Goal: Task Accomplishment & Management: Manage account settings

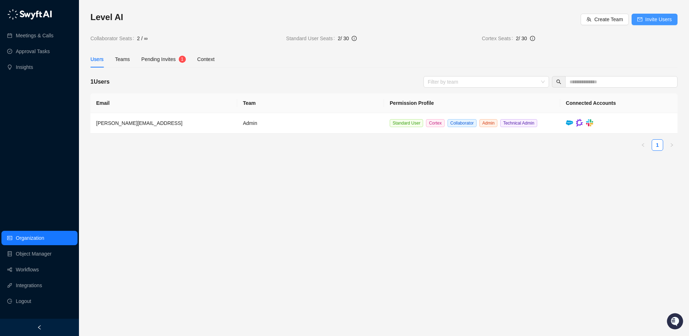
click at [654, 20] on span "Invite Users" at bounding box center [658, 19] width 27 height 8
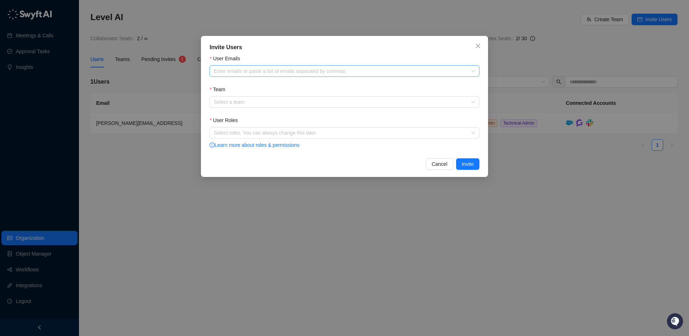
click at [235, 70] on div at bounding box center [340, 71] width 259 height 5
paste input "**********"
type input "**********"
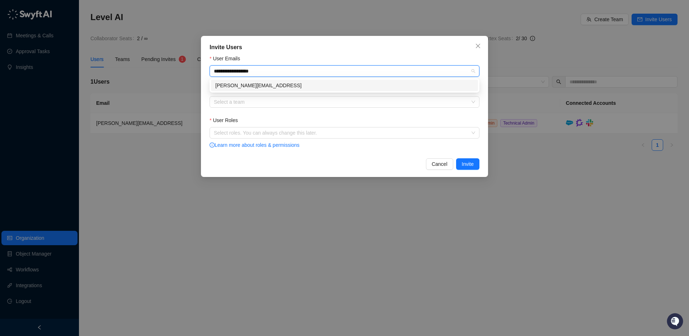
click at [263, 85] on div "[PERSON_NAME][EMAIL_ADDRESS]" at bounding box center [344, 85] width 258 height 8
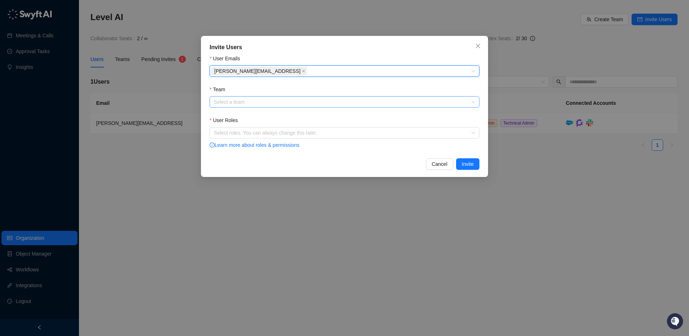
click at [265, 103] on input "Team" at bounding box center [342, 102] width 257 height 11
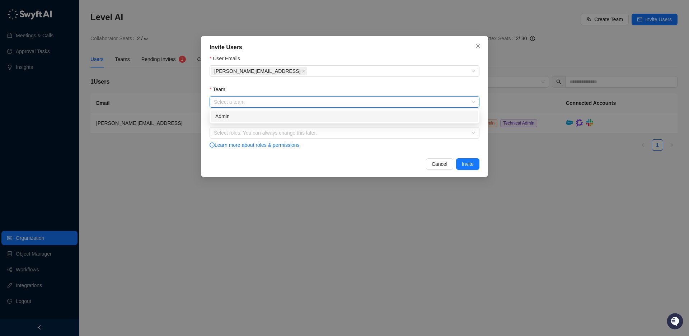
click at [253, 116] on div "Admin" at bounding box center [344, 116] width 258 height 8
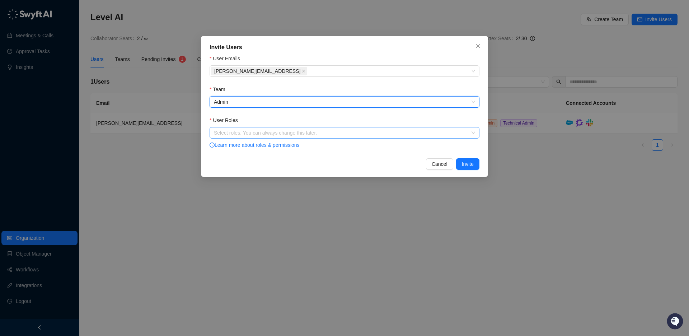
click at [263, 134] on div at bounding box center [340, 132] width 259 height 5
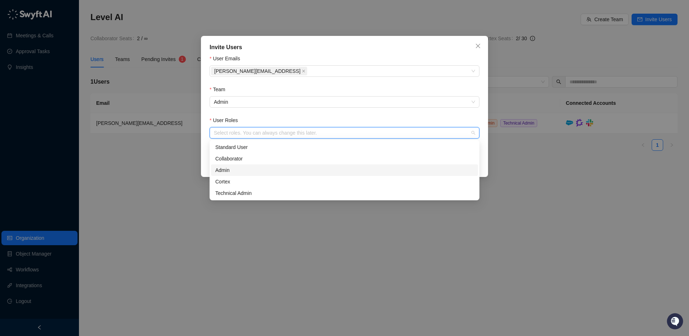
click at [237, 170] on div "Admin" at bounding box center [344, 170] width 258 height 8
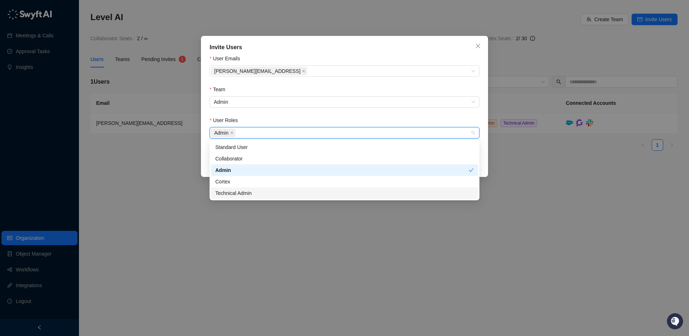
click at [247, 196] on div "Technical Admin" at bounding box center [344, 193] width 258 height 8
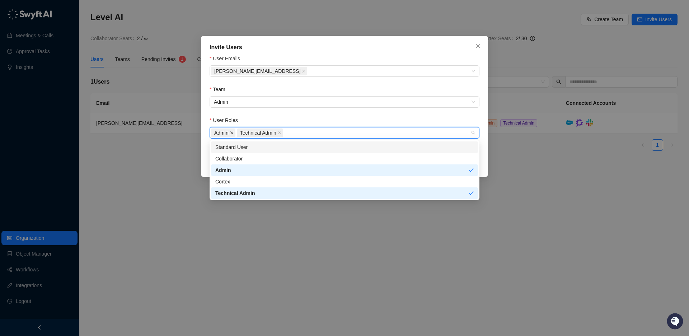
click at [231, 132] on icon "close" at bounding box center [232, 133] width 4 height 4
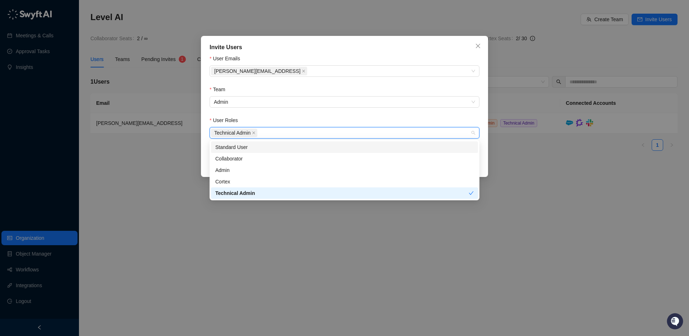
click at [300, 116] on div "User Roles" at bounding box center [345, 121] width 270 height 11
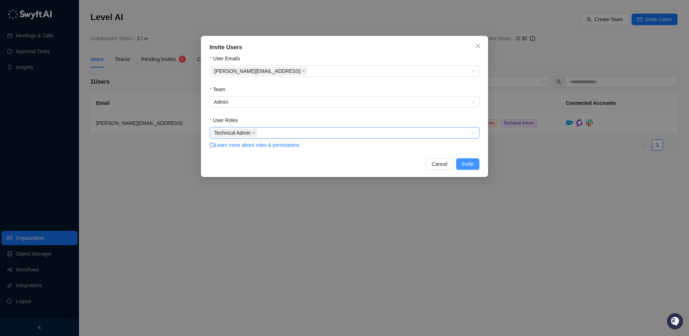
click at [472, 167] on span "Invite" at bounding box center [468, 164] width 12 height 8
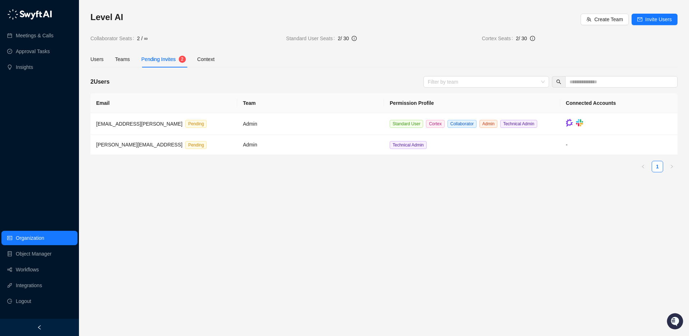
click at [422, 23] on h3 "Level AI" at bounding box center [335, 16] width 490 height 11
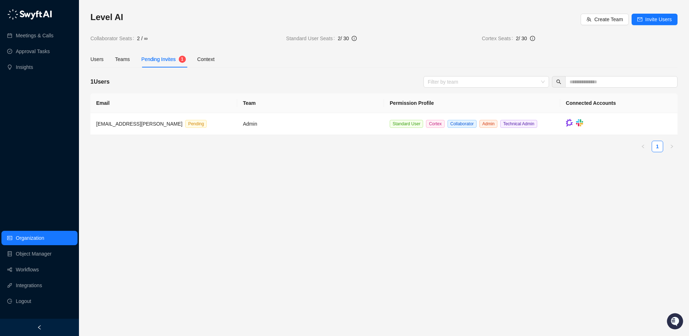
click at [199, 177] on main "Level AI Create Team Invite Users Collaborator Seats 2 / ∞ Standard User Seats …" at bounding box center [383, 170] width 587 height 319
click at [28, 284] on link "Integrations" at bounding box center [29, 285] width 26 height 14
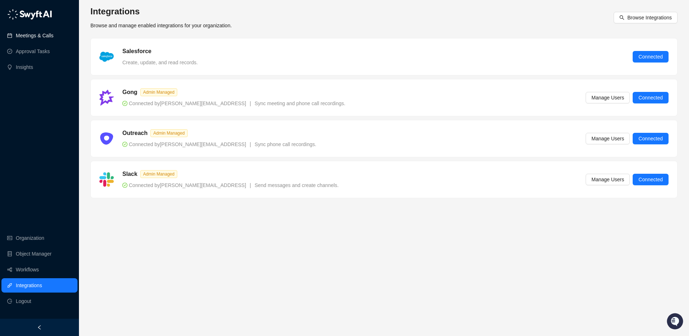
click at [40, 38] on link "Meetings & Calls" at bounding box center [35, 35] width 38 height 14
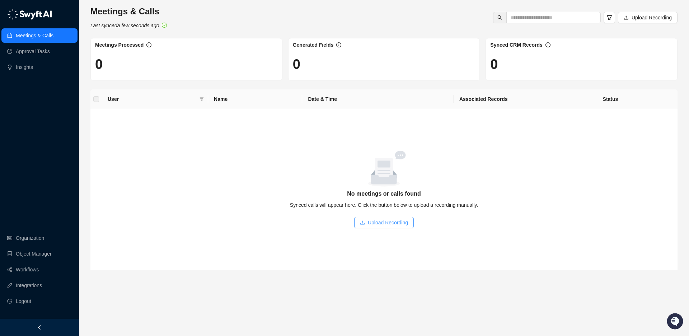
click at [380, 226] on span "Upload Recording" at bounding box center [388, 223] width 40 height 8
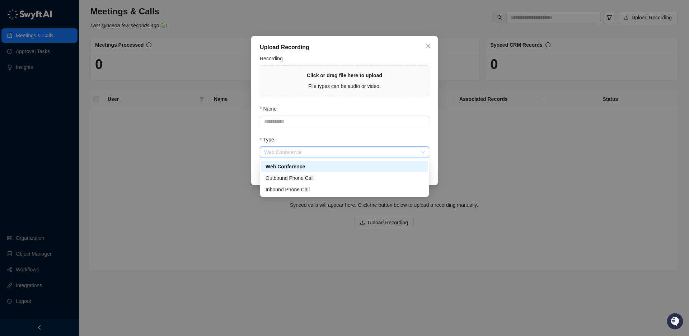
click at [306, 152] on span "Web Conference" at bounding box center [344, 152] width 161 height 11
click at [323, 137] on div "Type" at bounding box center [344, 141] width 169 height 11
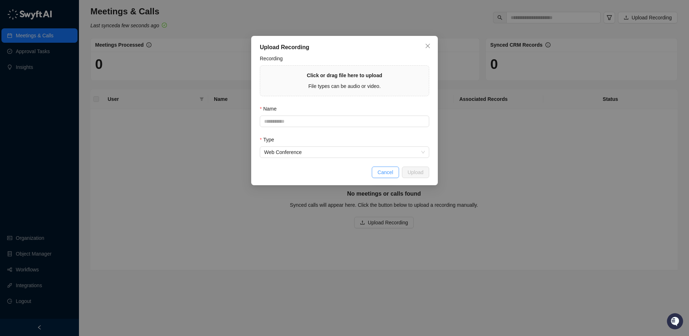
click at [383, 173] on span "Cancel" at bounding box center [386, 172] width 16 height 8
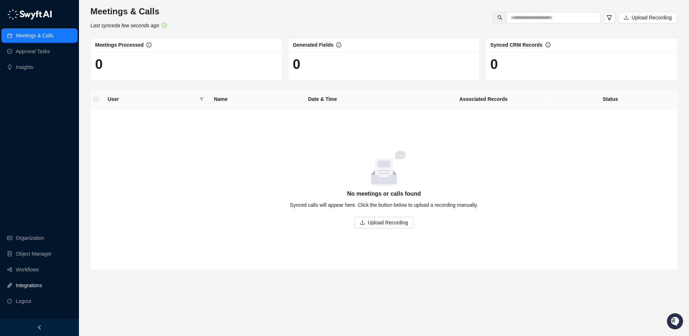
click at [36, 288] on link "Integrations" at bounding box center [29, 285] width 26 height 14
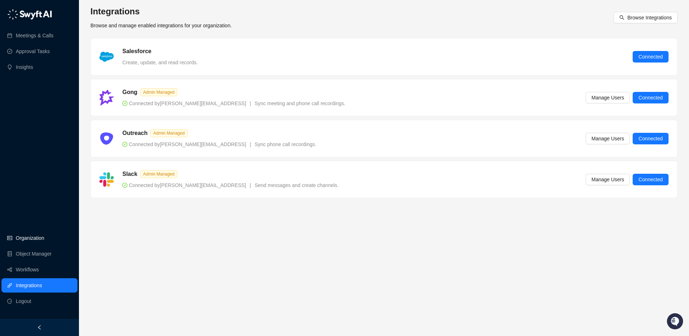
click at [44, 236] on link "Organization" at bounding box center [30, 238] width 28 height 14
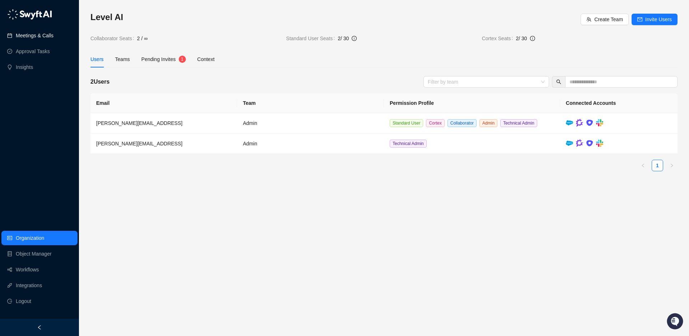
click at [48, 36] on link "Meetings & Calls" at bounding box center [35, 35] width 38 height 14
